Goal: Complete application form

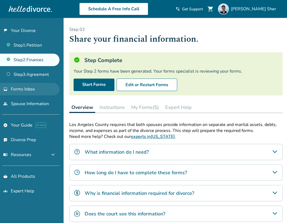
click at [41, 92] on link "inbox Forms Inbox" at bounding box center [30, 89] width 60 height 12
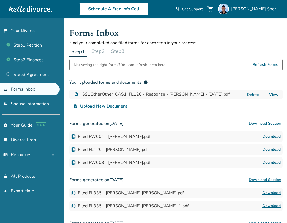
click at [104, 55] on button "Step 2" at bounding box center [98, 51] width 18 height 11
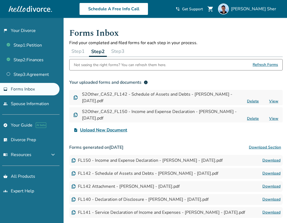
click at [130, 53] on div "Step 1 Step 2 Step 3" at bounding box center [176, 51] width 214 height 11
click at [126, 53] on button "Step 3" at bounding box center [118, 51] width 18 height 11
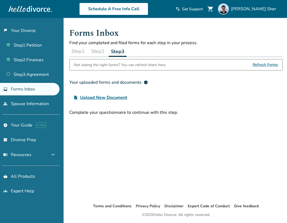
click at [103, 52] on button "Step 2" at bounding box center [98, 51] width 18 height 11
